Goal: Task Accomplishment & Management: Use online tool/utility

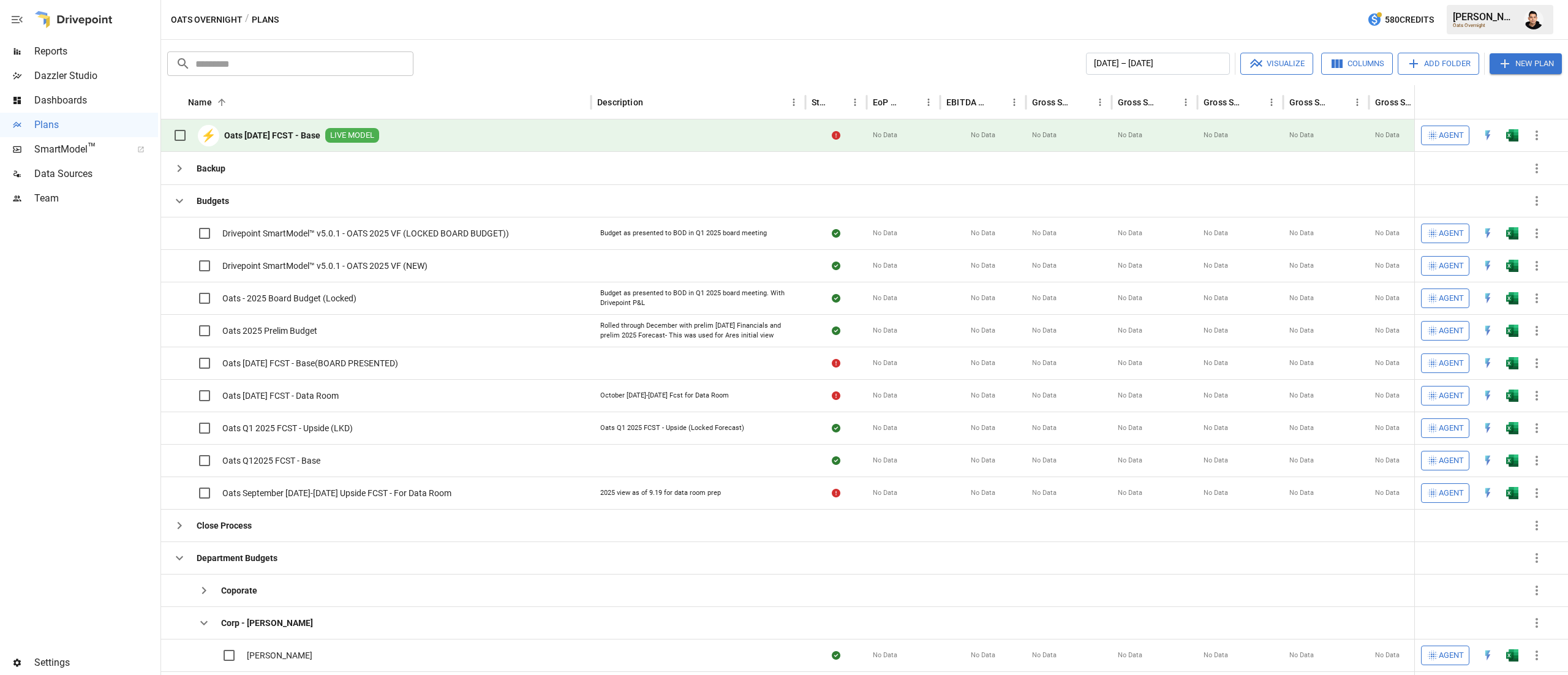
click at [182, 233] on label at bounding box center [192, 234] width 50 height 26
click at [178, 215] on div "Budgets" at bounding box center [198, 200] width 62 height 32
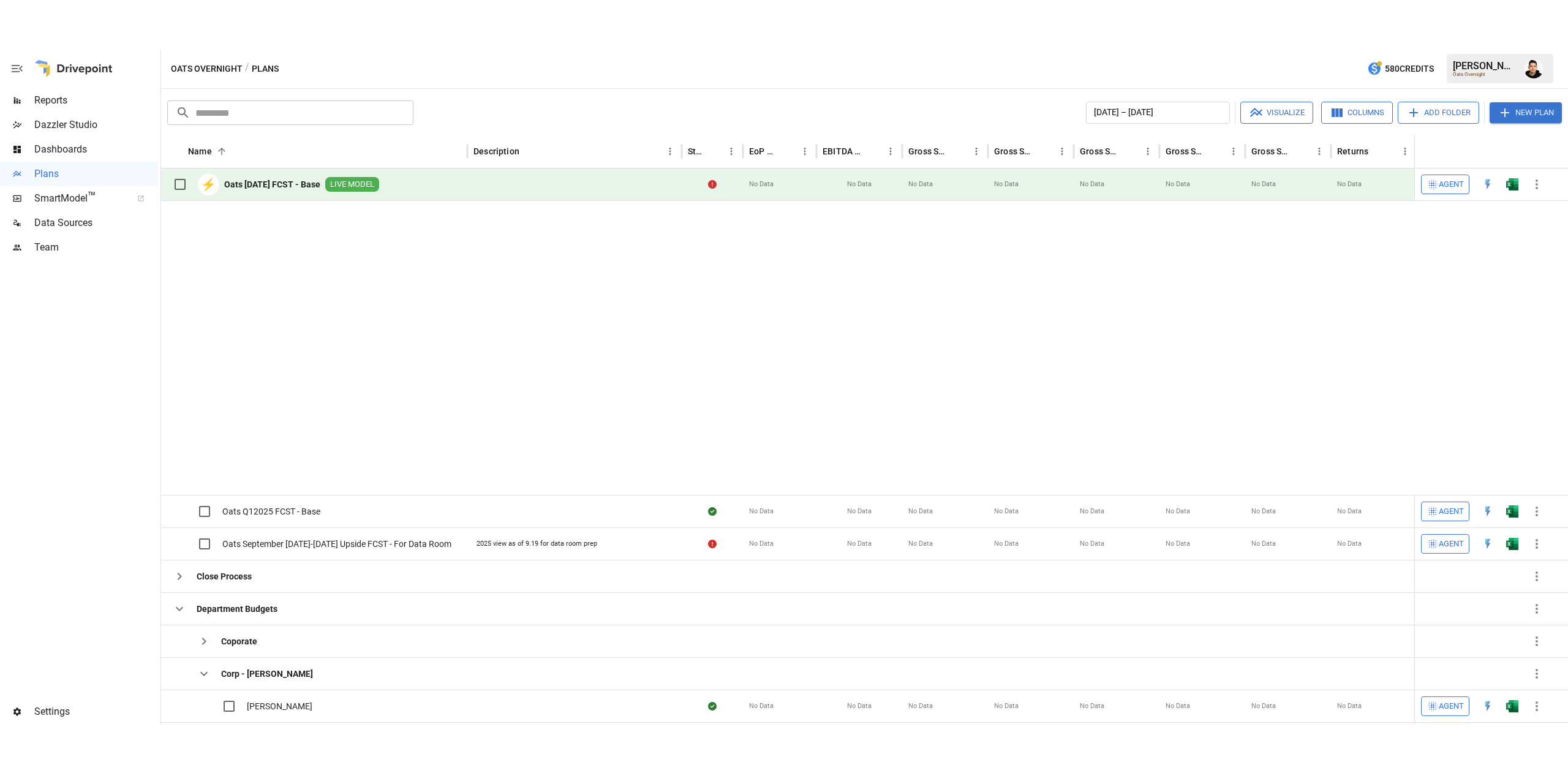
scroll to position [259, 0]
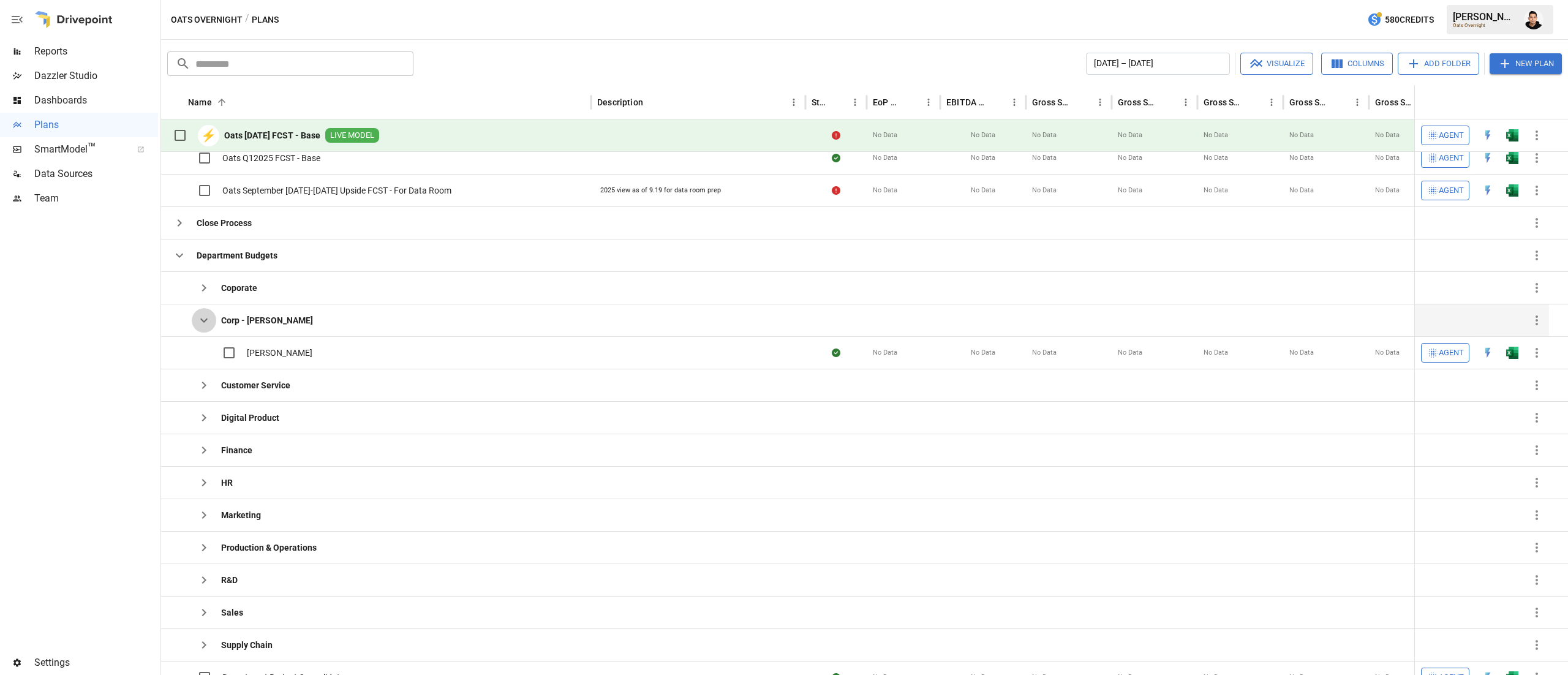
click at [212, 322] on button "button" at bounding box center [204, 321] width 24 height 24
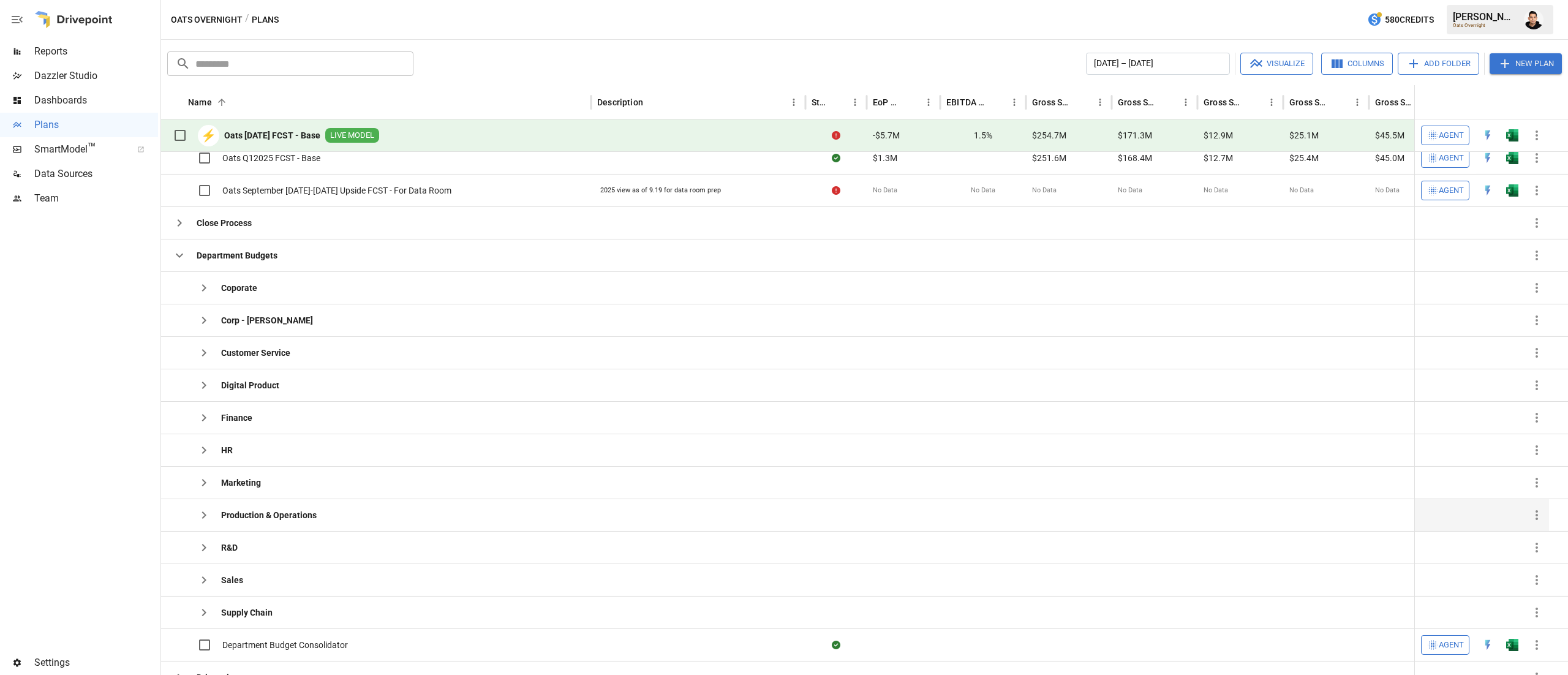
click at [207, 519] on icon "button" at bounding box center [204, 515] width 15 height 15
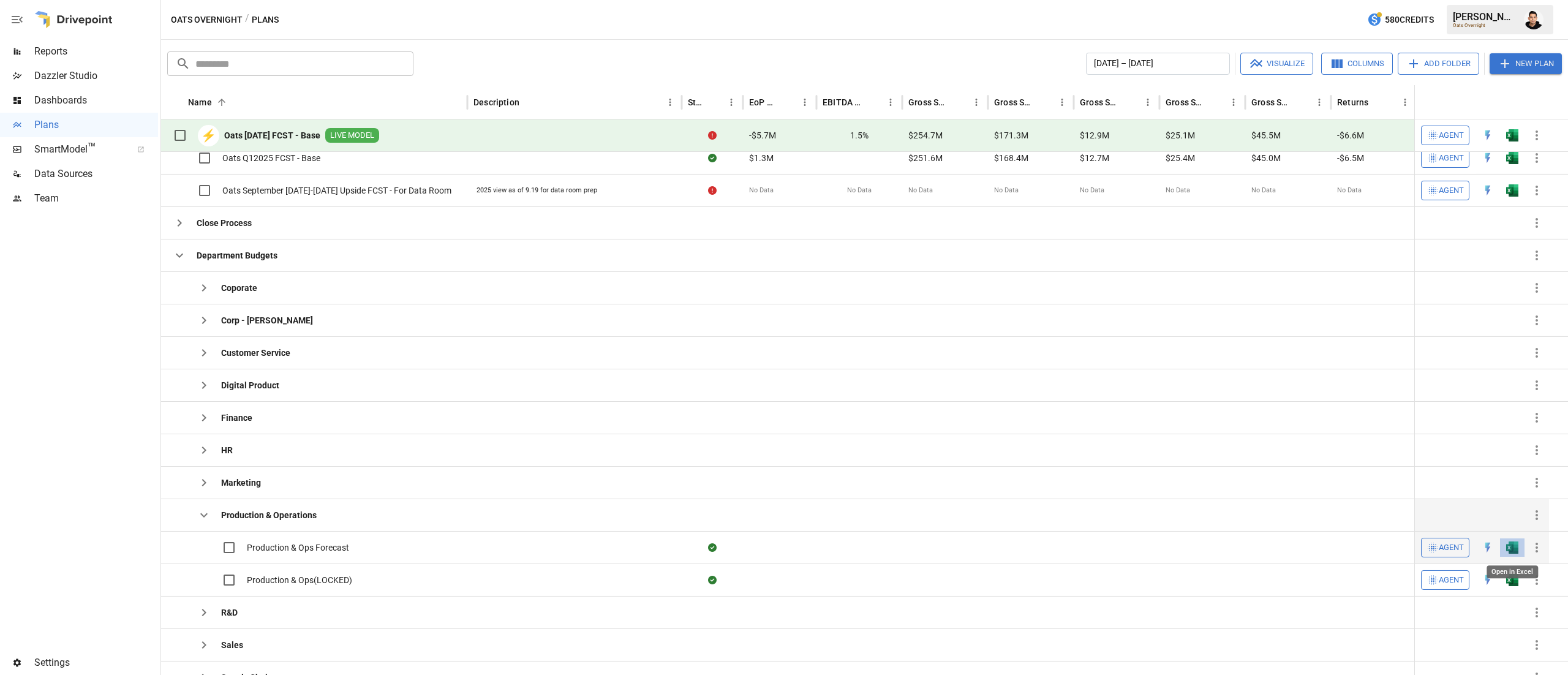
click at [1507, 547] on img "Open in Excel" at bounding box center [1512, 547] width 12 height 12
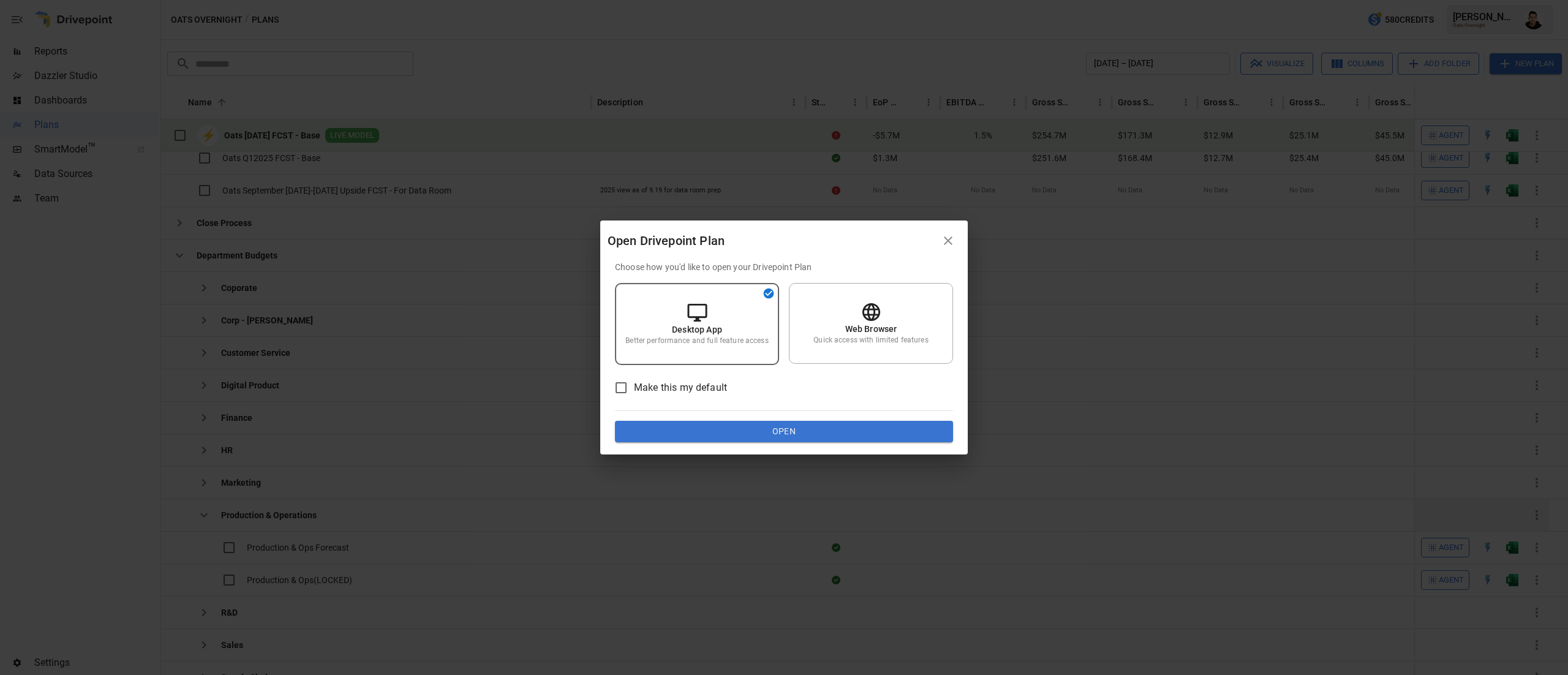
click at [839, 421] on button "Open" at bounding box center [784, 432] width 338 height 22
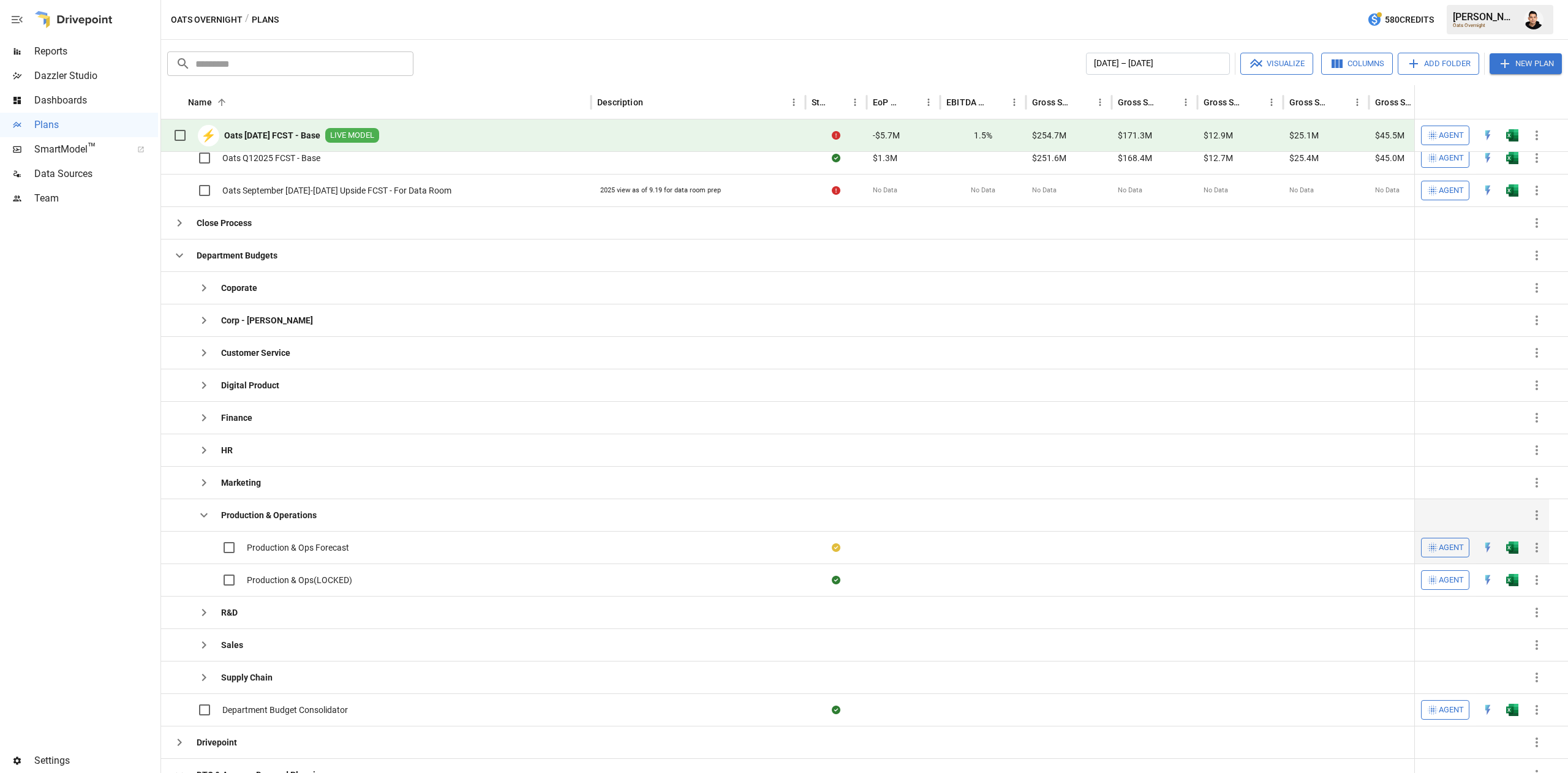
click at [1505, 549] on button "button" at bounding box center [1512, 547] width 39 height 18
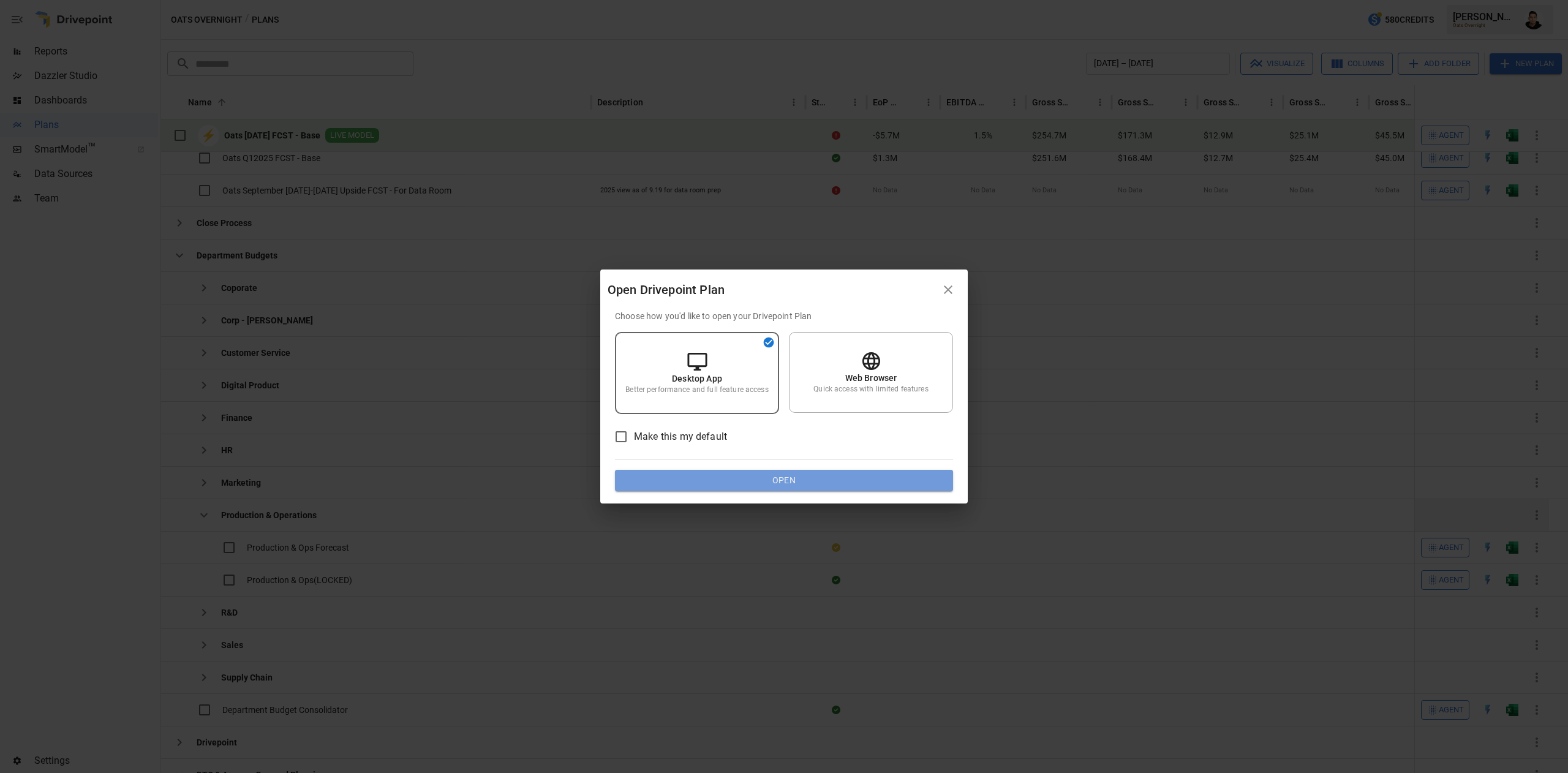
click at [877, 489] on button "Open" at bounding box center [784, 481] width 338 height 22
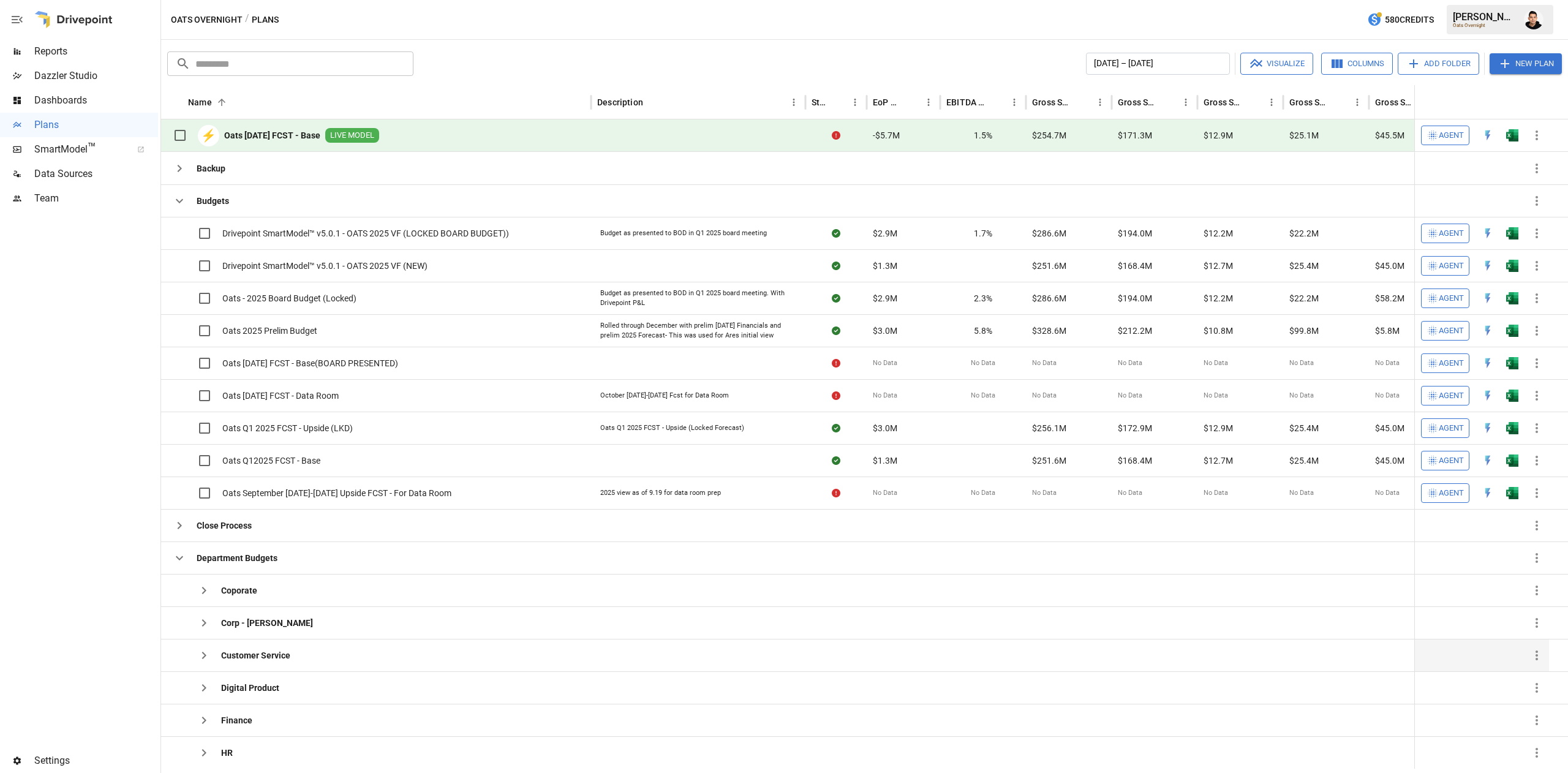
scroll to position [0, 0]
click at [1529, 29] on button "button" at bounding box center [1533, 20] width 35 height 35
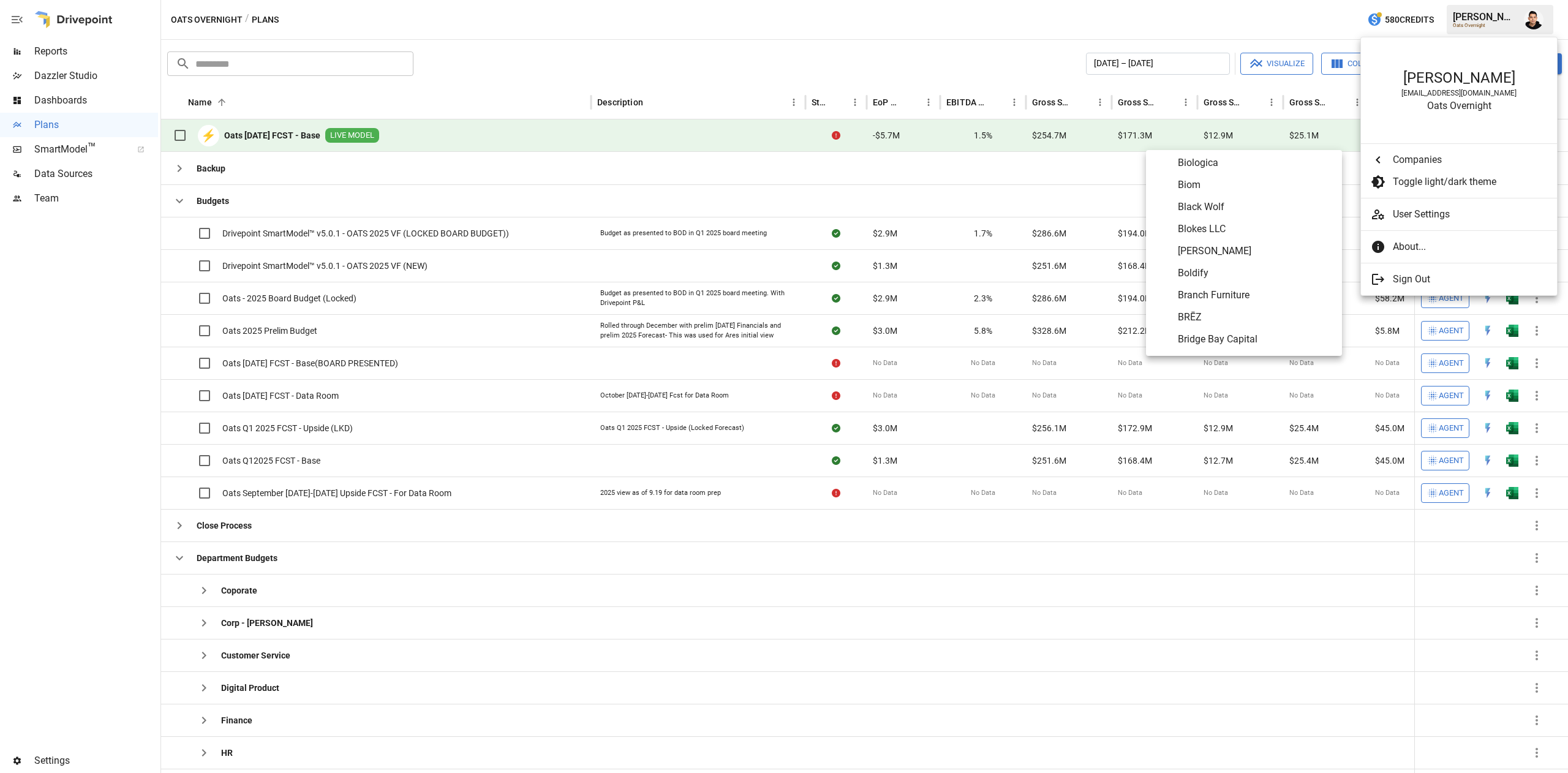
scroll to position [622, 0]
click at [1201, 316] on span "BRĒZ" at bounding box center [1255, 317] width 154 height 15
